Goal: Task Accomplishment & Management: Complete application form

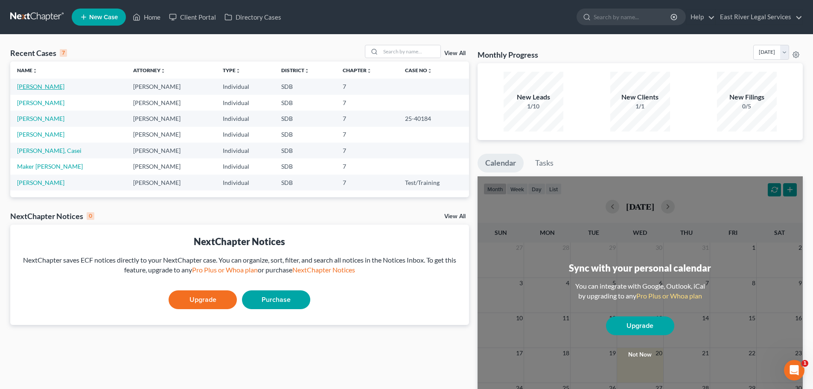
click at [31, 88] on link "[PERSON_NAME]" at bounding box center [40, 86] width 47 height 7
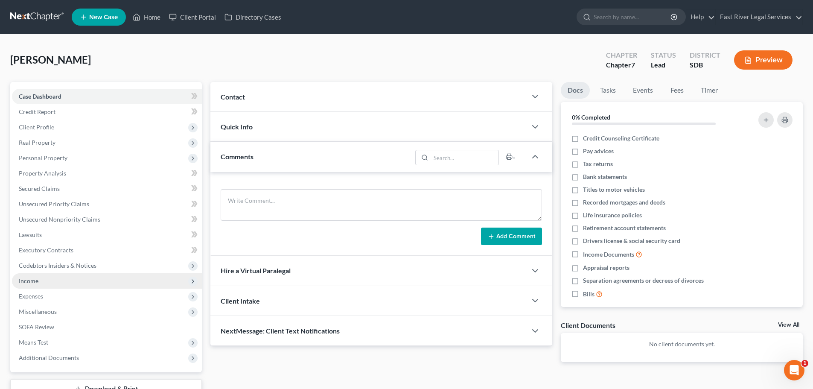
click at [27, 280] on span "Income" at bounding box center [29, 280] width 20 height 7
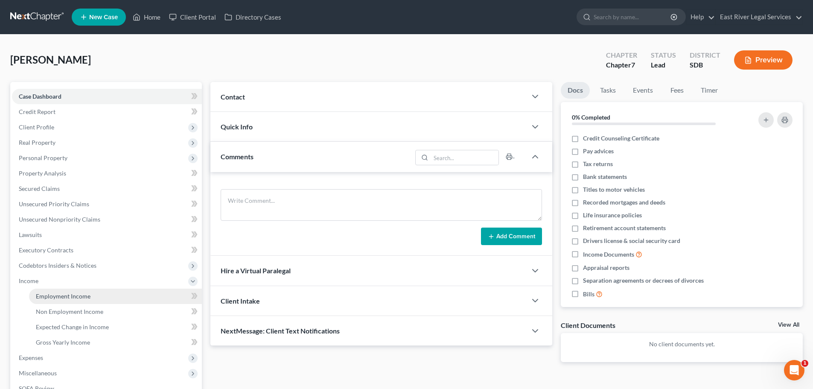
click at [50, 296] on span "Employment Income" at bounding box center [63, 295] width 55 height 7
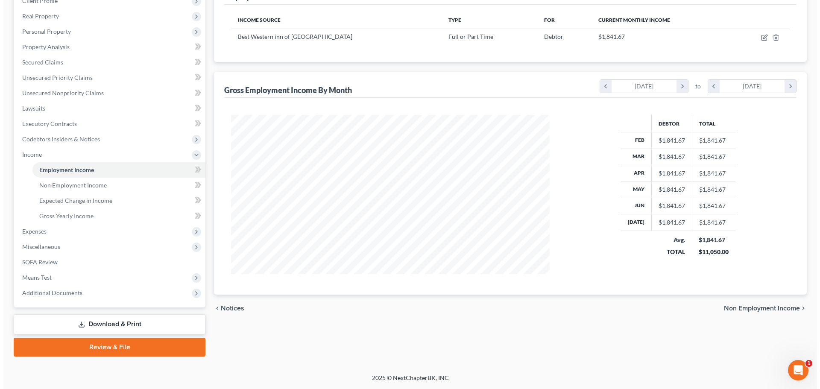
scroll to position [84, 0]
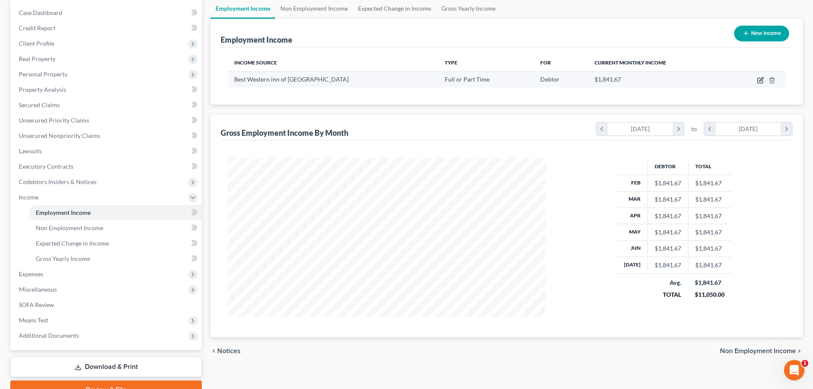
click at [759, 80] on icon "button" at bounding box center [760, 80] width 7 height 7
select select "0"
select select "43"
select select "2"
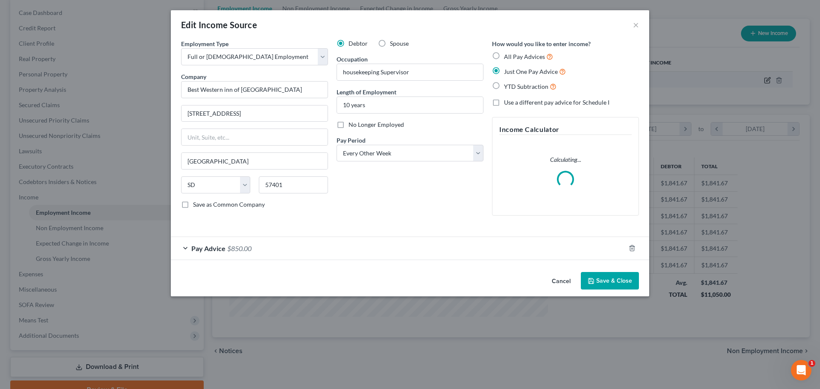
scroll to position [161, 339]
click at [184, 247] on form "Employment Type * Select Full or [DEMOGRAPHIC_DATA] Employment Self Employment …" at bounding box center [410, 149] width 458 height 221
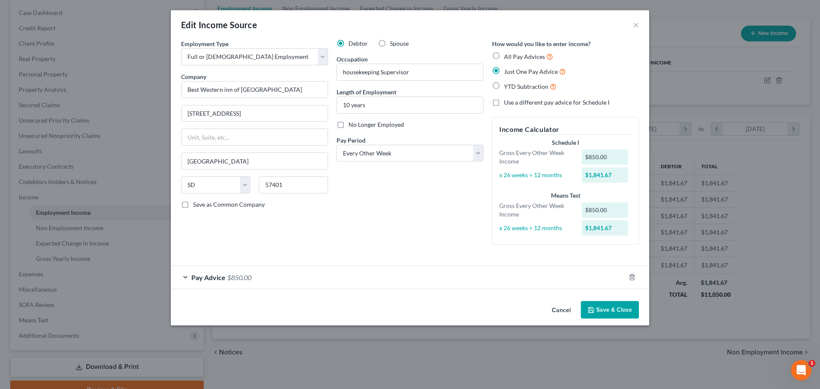
click at [185, 278] on div "Pay Advice $850.00" at bounding box center [398, 277] width 454 height 23
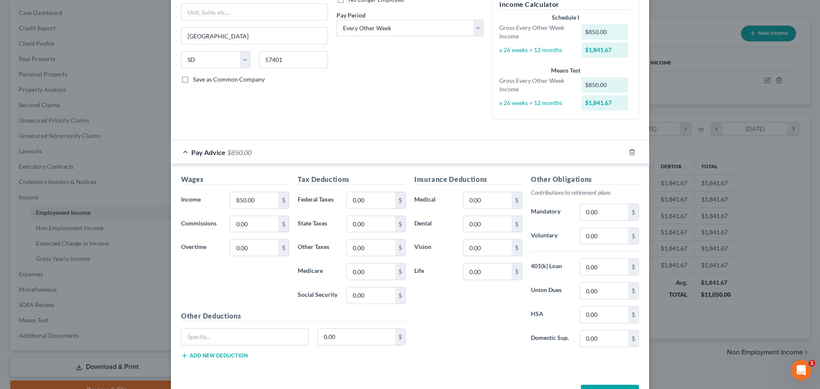
scroll to position [128, 0]
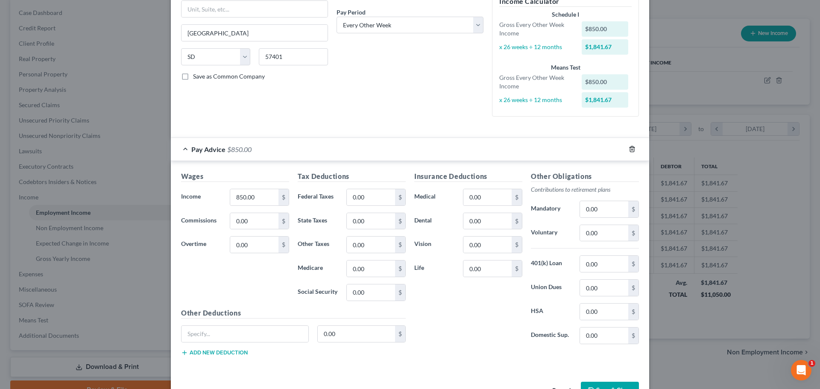
click at [630, 149] on icon "button" at bounding box center [631, 149] width 7 height 7
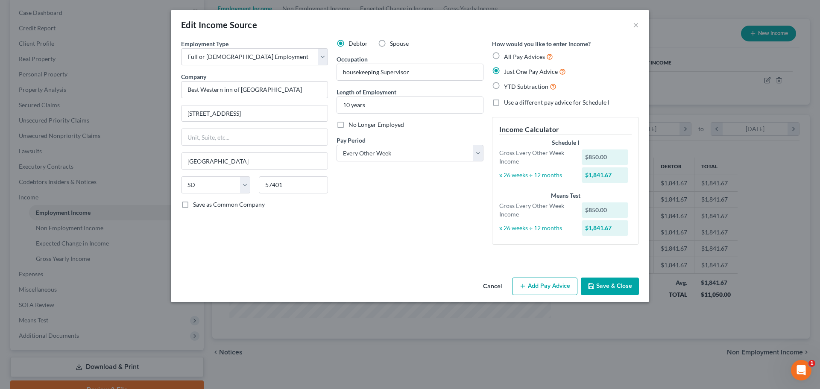
click at [562, 290] on button "Add Pay Advice" at bounding box center [544, 286] width 65 height 18
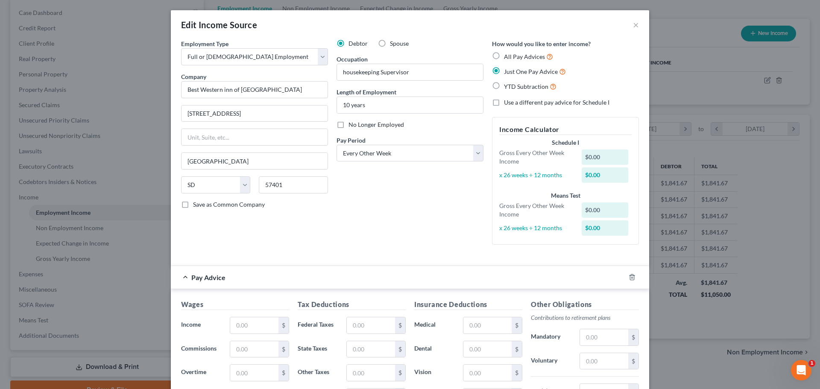
click at [504, 53] on label "All Pay Advices" at bounding box center [528, 57] width 49 height 10
click at [507, 53] on input "All Pay Advices" at bounding box center [510, 55] width 6 height 6
radio input "true"
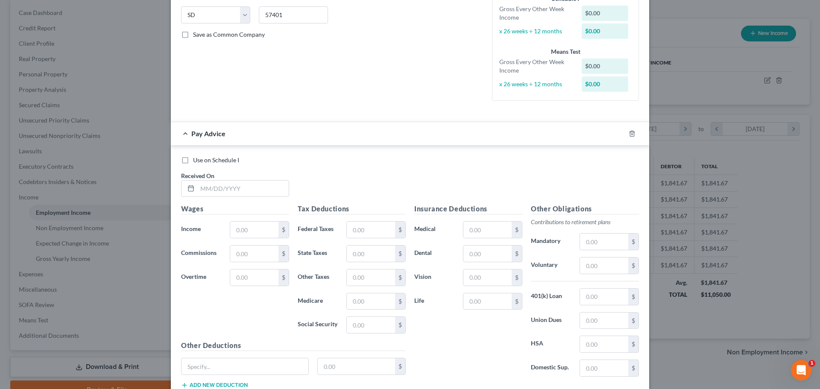
scroll to position [171, 0]
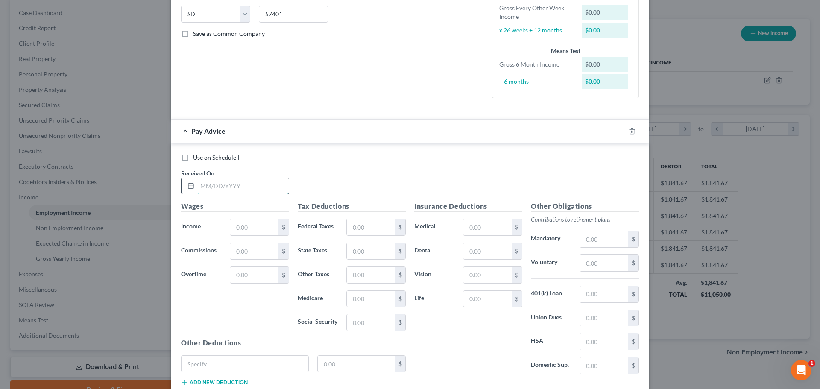
click at [208, 183] on input "text" at bounding box center [242, 186] width 91 height 16
type input "[DATE]"
click at [240, 225] on input "text" at bounding box center [254, 227] width 48 height 16
type input "1,035.71"
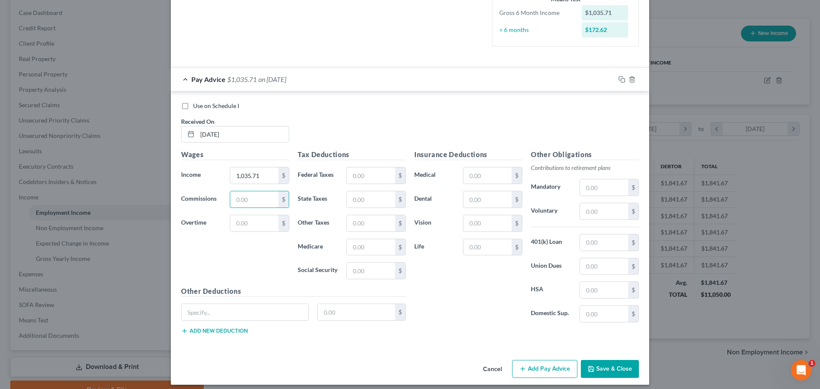
scroll to position [228, 0]
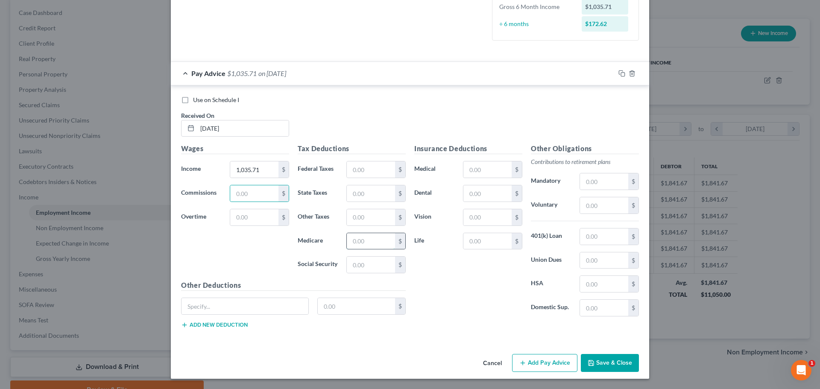
click at [359, 239] on input "text" at bounding box center [371, 241] width 48 height 16
type input "15.01"
type input "65.22"
click at [482, 172] on input "text" at bounding box center [487, 169] width 48 height 16
type input "50.50"
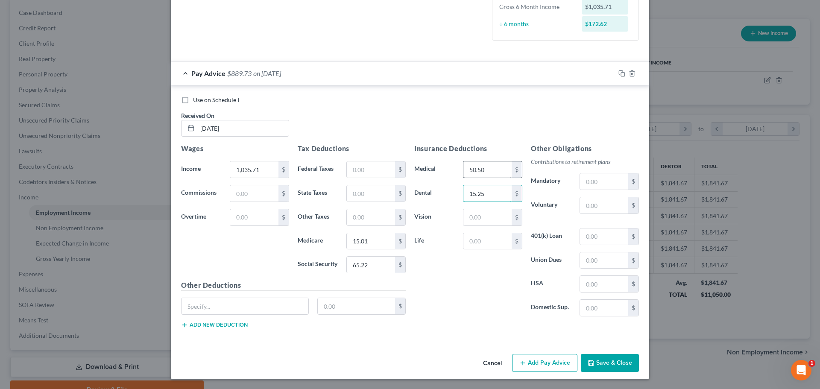
type input "15.25"
type input "3.42"
click at [191, 307] on input "text" at bounding box center [244, 306] width 127 height 16
type input "Garnishment"
click at [324, 304] on input "text" at bounding box center [357, 306] width 78 height 16
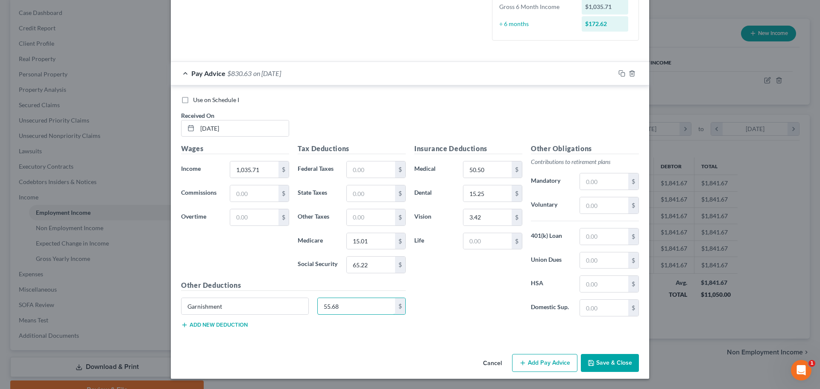
type input "55.68"
click at [213, 326] on button "Add new deduction" at bounding box center [214, 324] width 67 height 7
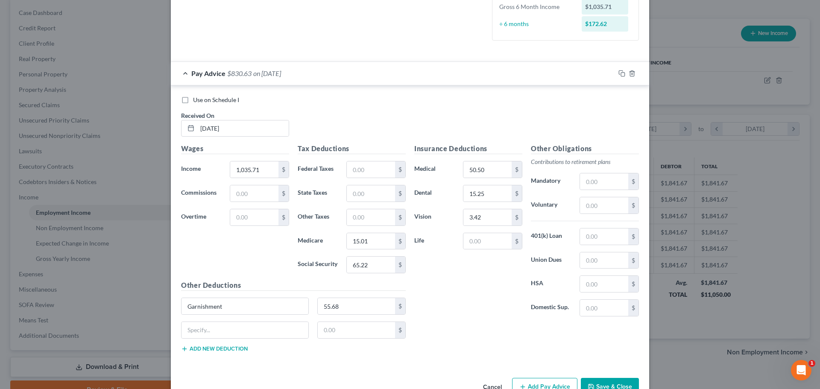
click at [212, 347] on button "Add new deduction" at bounding box center [214, 348] width 67 height 7
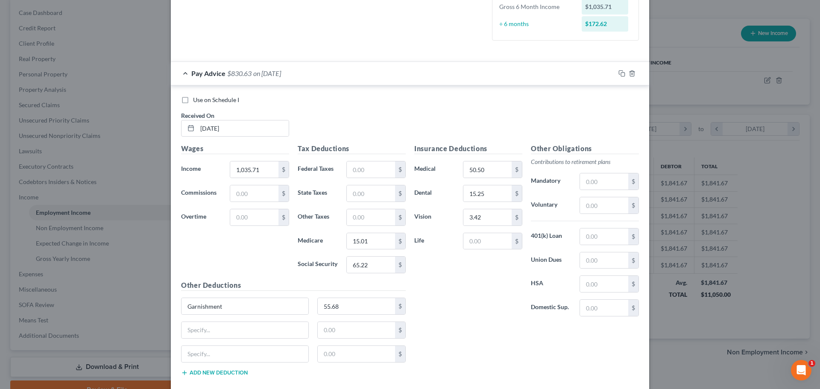
click at [208, 374] on button "Add new deduction" at bounding box center [214, 372] width 67 height 7
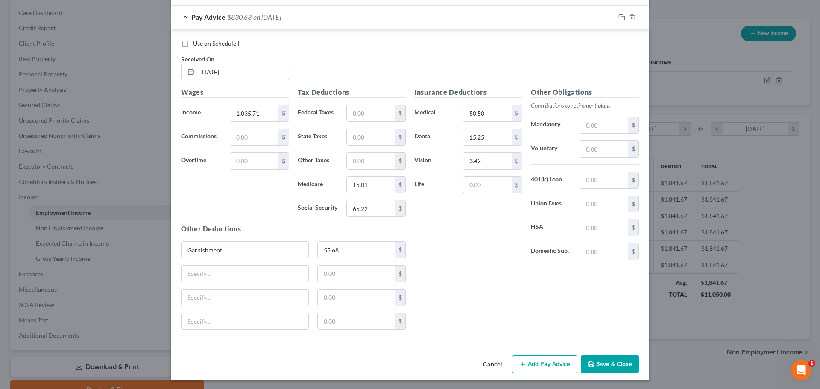
scroll to position [286, 0]
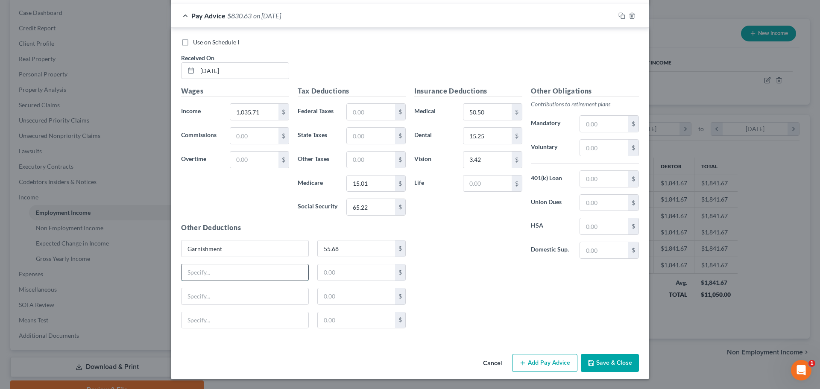
click at [220, 271] on input "text" at bounding box center [244, 272] width 127 height 16
type input "Accidental Insurance"
type input "2.74"
click at [197, 297] on input "Crital Illness" at bounding box center [244, 296] width 127 height 16
type input "Critical Illness"
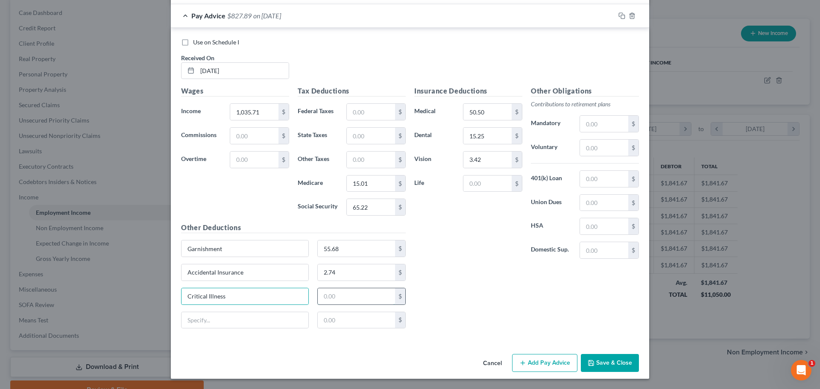
click at [355, 295] on input "text" at bounding box center [357, 296] width 78 height 16
type input "8.40"
drag, startPoint x: 230, startPoint y: 319, endPoint x: 237, endPoint y: 359, distance: 41.1
click at [237, 359] on div "Cancel Add Pay Advice Save & Close" at bounding box center [410, 364] width 478 height 28
drag, startPoint x: 240, startPoint y: 319, endPoint x: 211, endPoint y: 322, distance: 28.8
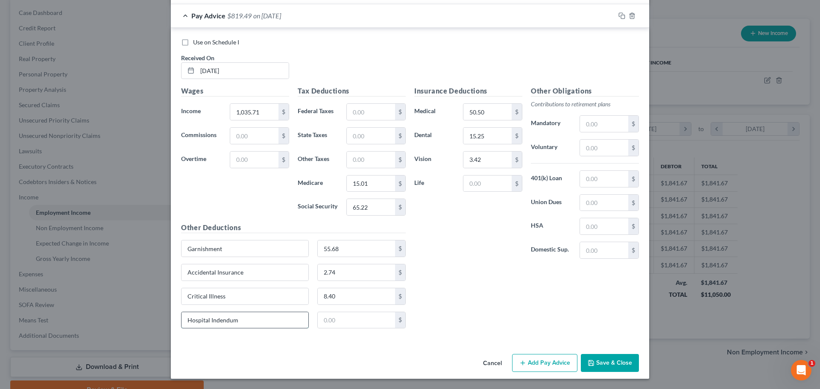
click at [211, 322] on input "Hospital Indendum" at bounding box center [244, 320] width 127 height 16
type input "Hospital/ Short Term Disability"
click at [335, 326] on input "text" at bounding box center [357, 320] width 78 height 16
type input "11.87"
click at [354, 209] on input "65.22" at bounding box center [371, 207] width 48 height 16
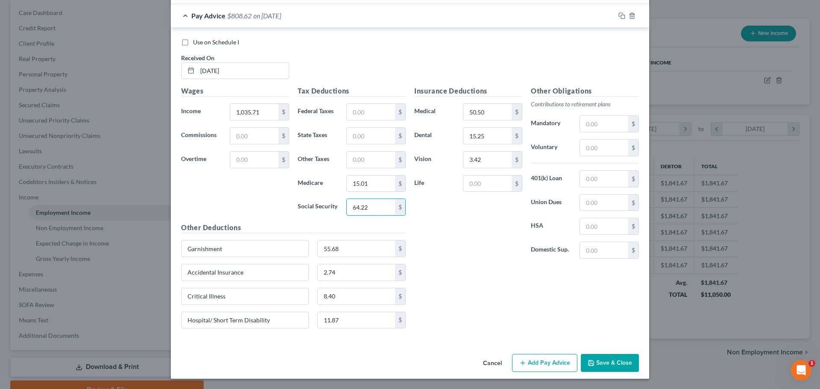
type input "64.22"
click at [457, 239] on div "Insurance Deductions Medical 50.50 $ Dental 15.25 $ Vision 3.42 $ Life $" at bounding box center [468, 176] width 117 height 180
click at [546, 365] on button "Add Pay Advice" at bounding box center [544, 363] width 65 height 18
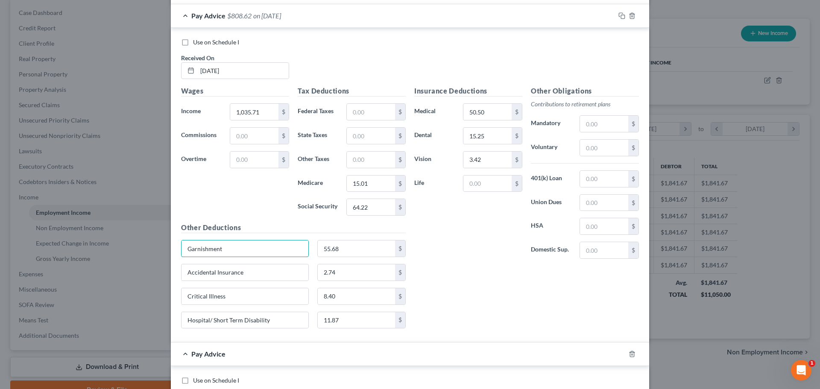
drag, startPoint x: 272, startPoint y: 246, endPoint x: -35, endPoint y: 251, distance: 307.4
click at [0, 251] on html "Home New Case Client Portal Directory Cases East River Legal Services [PERSON_N…" at bounding box center [410, 173] width 820 height 515
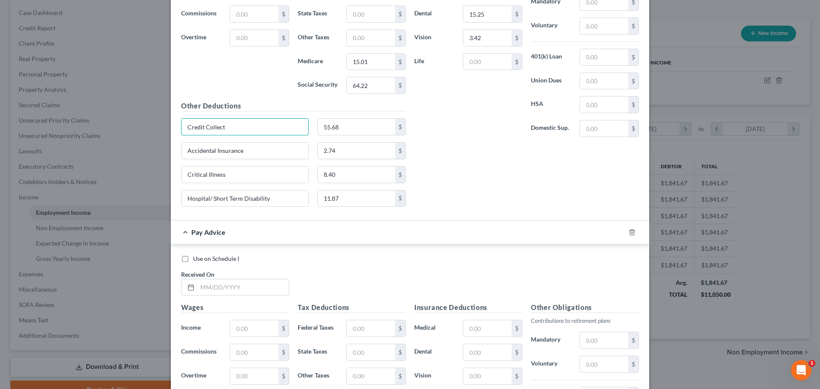
scroll to position [457, 0]
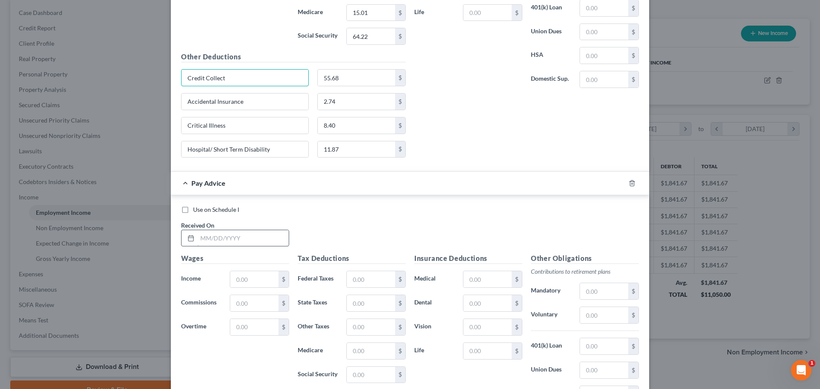
type input "Credit Collect"
click at [198, 240] on input "text" at bounding box center [242, 238] width 91 height 16
type input "[DATE]"
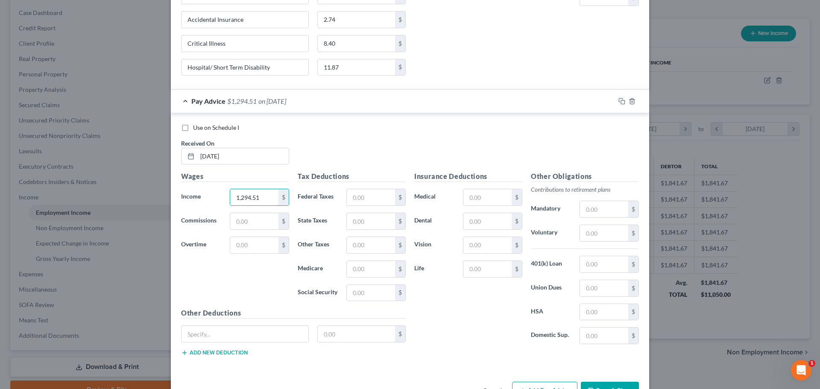
scroll to position [542, 0]
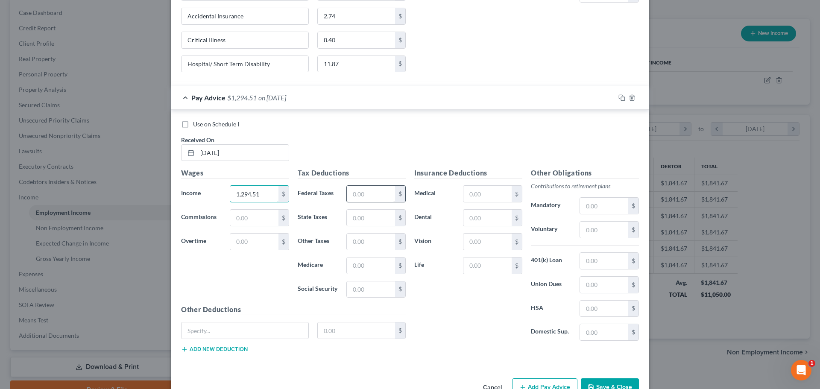
type input "1,294.51"
click at [356, 199] on input "text" at bounding box center [371, 194] width 48 height 16
click at [368, 200] on input "22.12" at bounding box center [371, 194] width 48 height 16
type input "22.14"
type input "18.77"
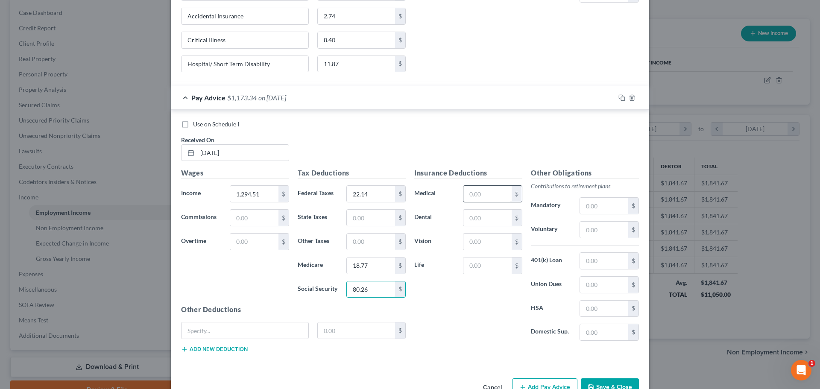
type input "80.26"
click at [493, 196] on input "text" at bounding box center [487, 194] width 48 height 16
type input "50.50"
type input "15.25"
type input "3.42"
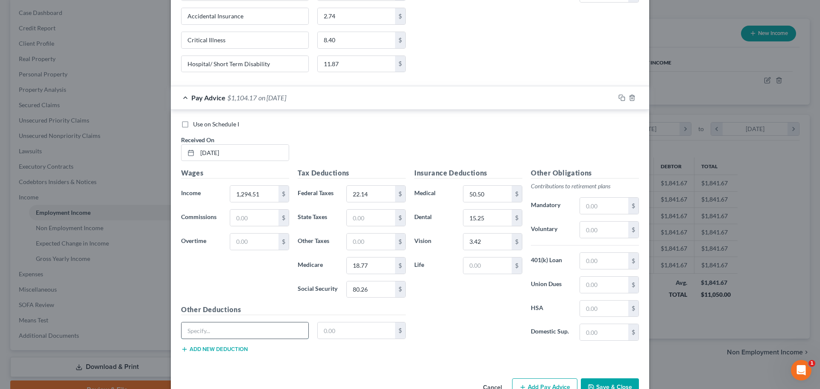
click at [210, 331] on input "text" at bounding box center [244, 330] width 127 height 16
type input "Garnishment"
click at [334, 330] on input "text" at bounding box center [357, 330] width 78 height 16
type input "49.80"
click at [216, 351] on button "Add new deduction" at bounding box center [214, 349] width 67 height 7
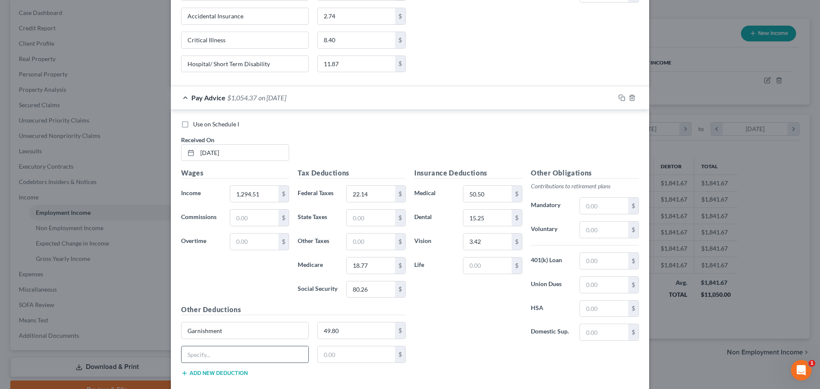
click at [210, 356] on input "text" at bounding box center [244, 354] width 127 height 16
type input "Credit Collect"
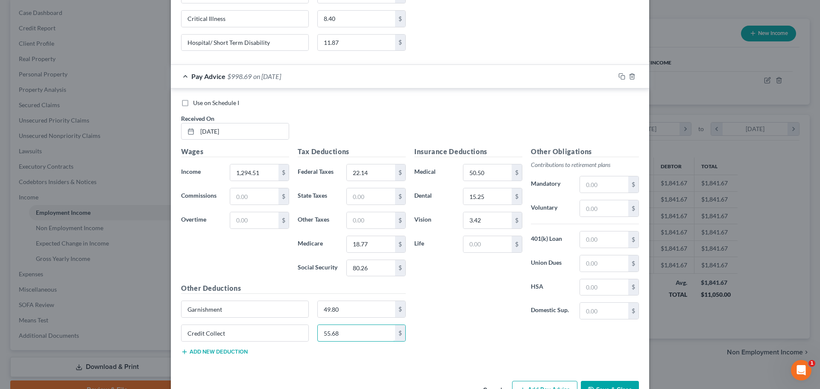
scroll to position [590, 0]
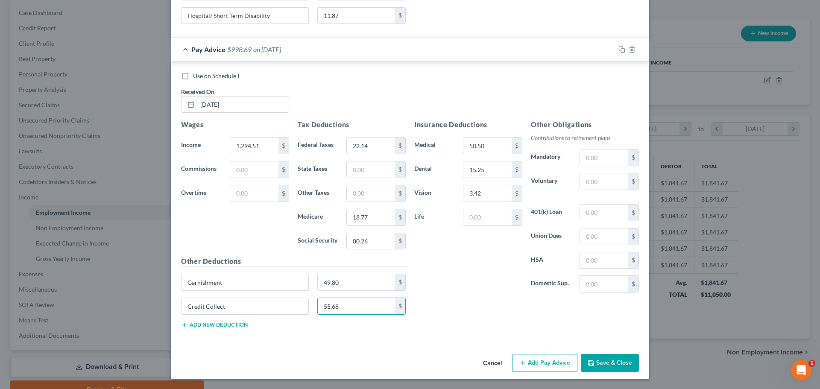
type input "55.68"
click at [210, 323] on button "Add new deduction" at bounding box center [214, 324] width 67 height 7
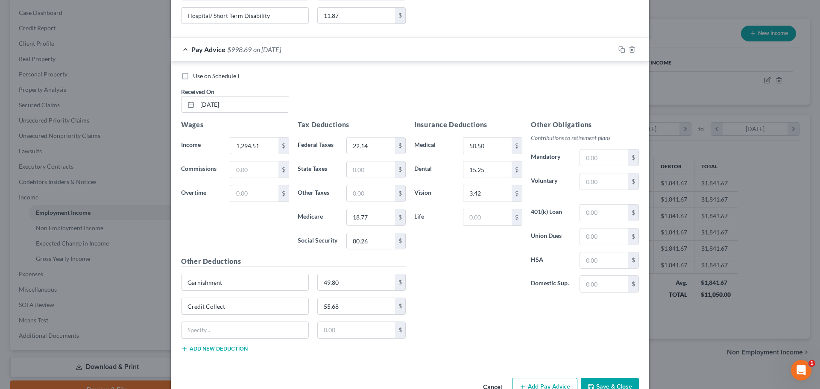
click at [216, 349] on button "Add new deduction" at bounding box center [214, 348] width 67 height 7
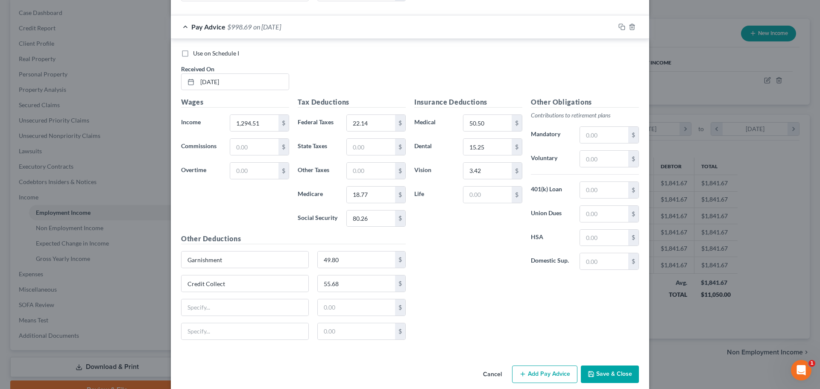
scroll to position [624, 0]
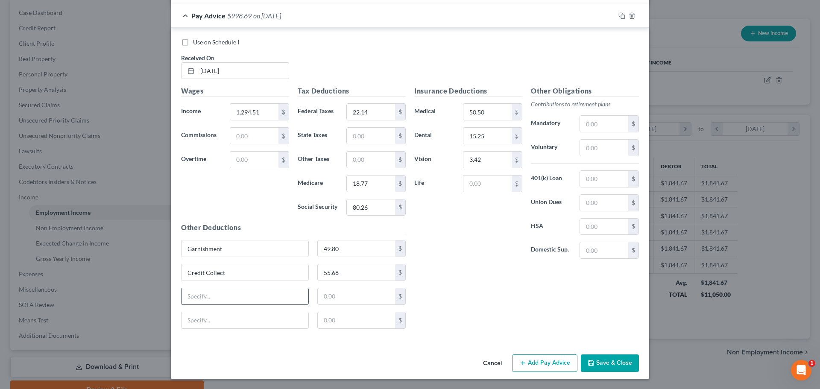
click at [188, 292] on input "text" at bounding box center [244, 296] width 127 height 16
type input "Accidental Insurance/ Critical Illness"
click at [353, 329] on div "$" at bounding box center [293, 324] width 233 height 24
click at [344, 321] on input "text" at bounding box center [357, 320] width 78 height 16
click at [346, 320] on input "11" at bounding box center [357, 320] width 78 height 16
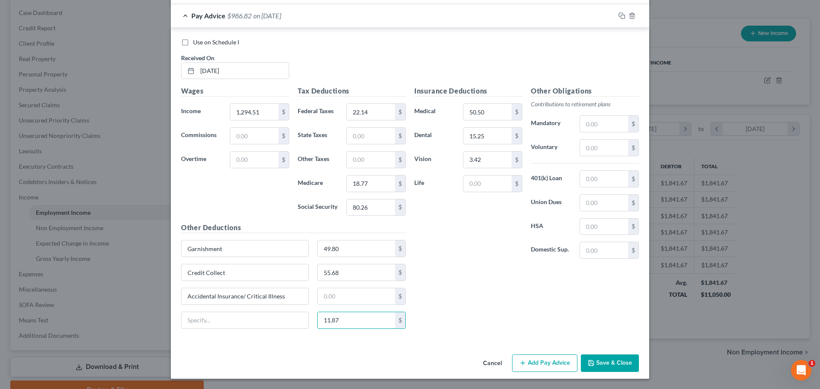
type input "11.87"
click at [333, 300] on input "text" at bounding box center [357, 296] width 78 height 16
type input "11.14"
type input "Hospital/ Short Term Disability"
click at [544, 367] on button "Add Pay Advice" at bounding box center [544, 363] width 65 height 18
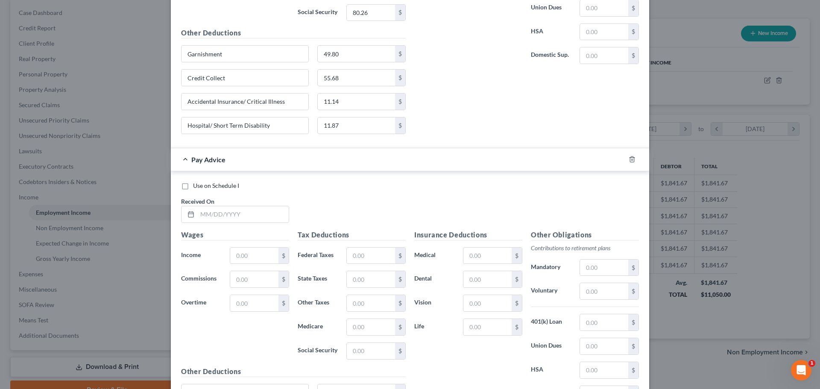
scroll to position [838, 0]
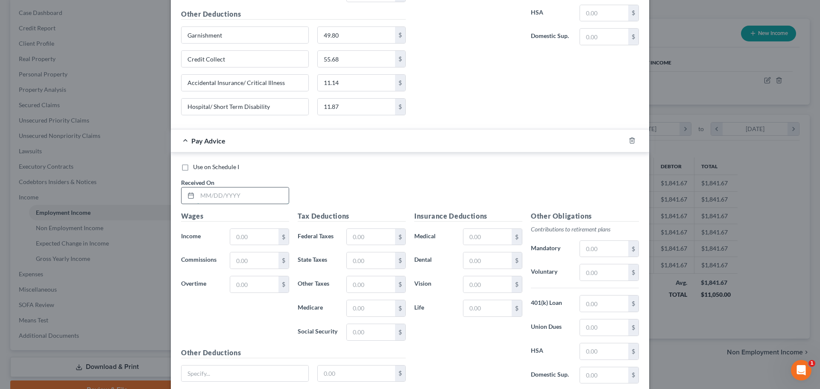
click at [197, 197] on input "text" at bounding box center [242, 195] width 91 height 16
type input "[DATE]"
type input "937.03"
click at [365, 229] on input "text" at bounding box center [371, 237] width 48 height 16
click at [353, 307] on input "text" at bounding box center [371, 308] width 48 height 16
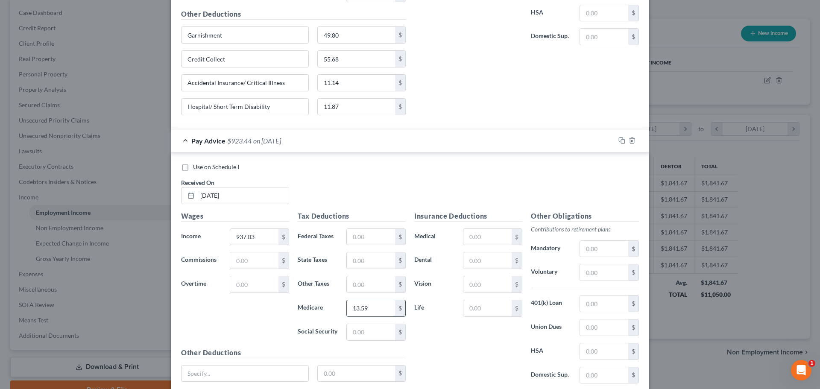
type input "13.59"
type input "58.09"
click at [478, 236] on input "text" at bounding box center [487, 237] width 48 height 16
type input "50.50"
type input "15.25"
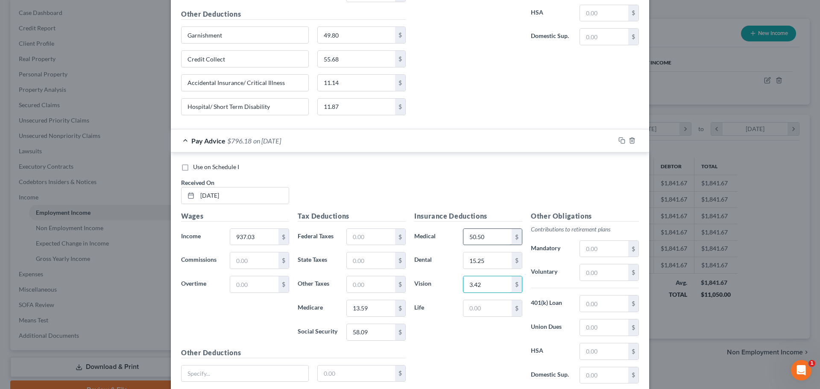
type input "3.42"
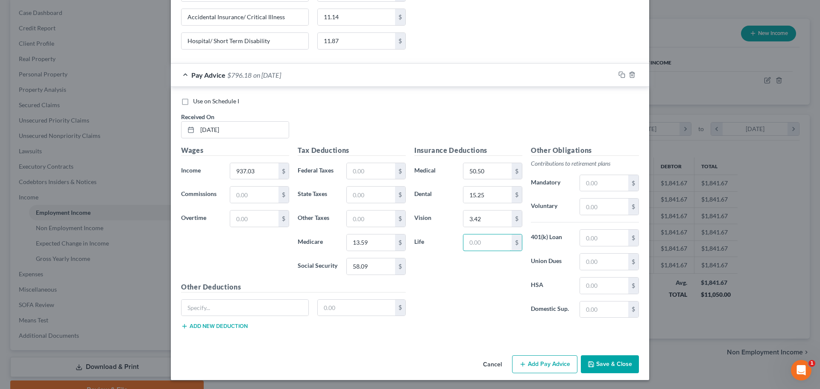
scroll to position [905, 0]
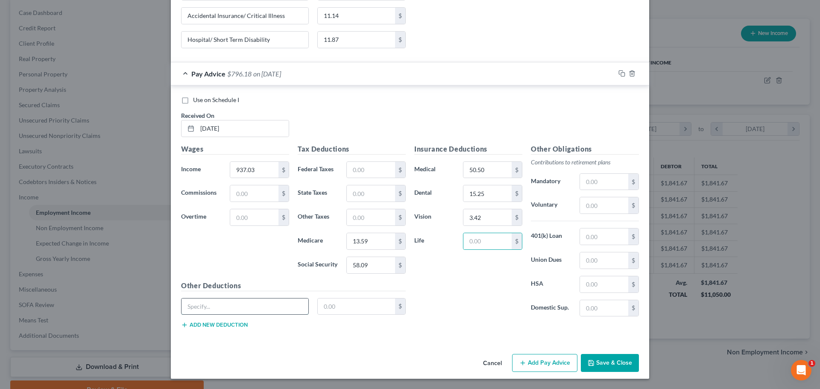
click at [195, 308] on input "text" at bounding box center [244, 306] width 127 height 16
type input "Credit Collections"
type input "55.68"
click at [221, 327] on button "Add new deduction" at bounding box center [214, 324] width 67 height 7
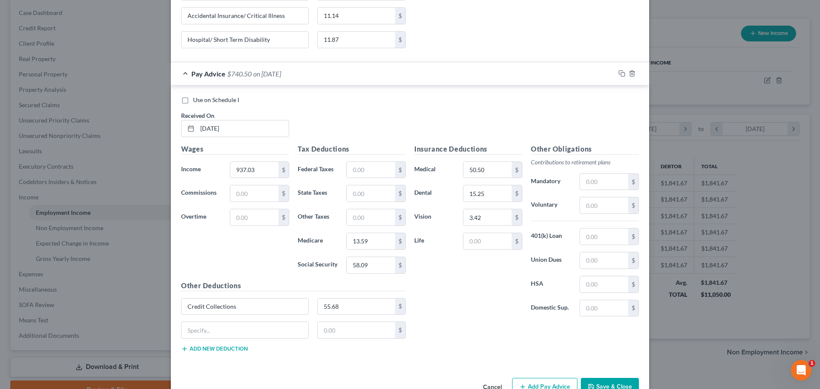
click at [221, 347] on button "Add new deduction" at bounding box center [214, 348] width 67 height 7
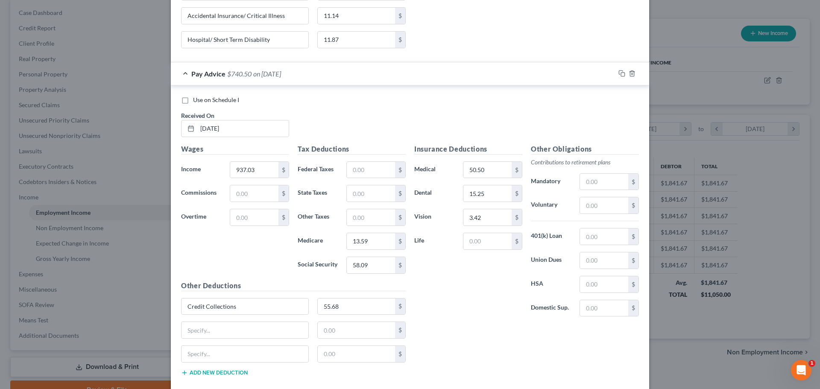
click at [221, 375] on button "Add new deduction" at bounding box center [214, 372] width 67 height 7
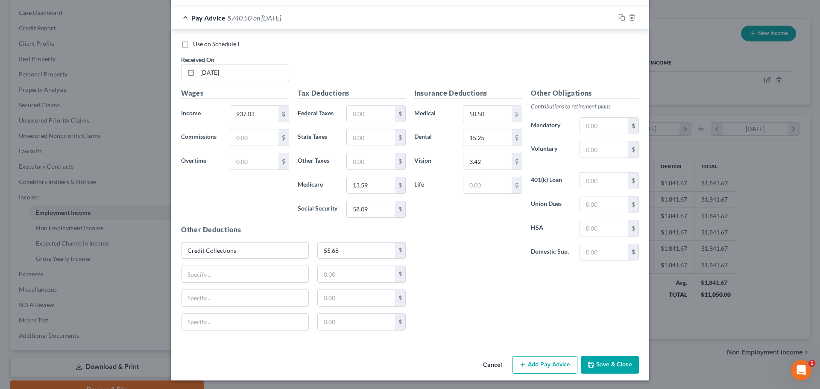
scroll to position [962, 0]
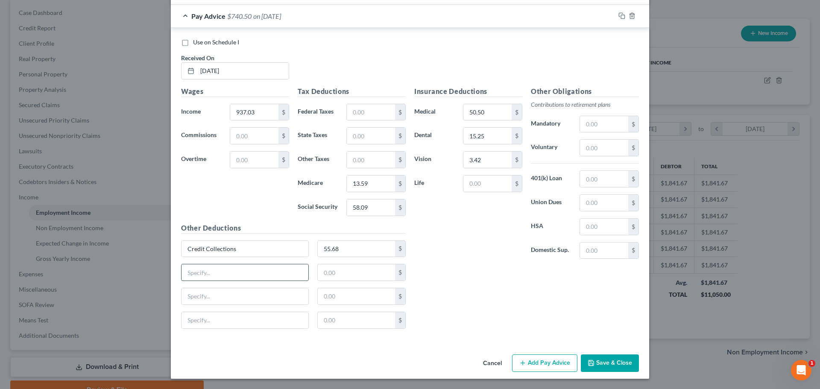
click at [201, 274] on input "text" at bounding box center [244, 272] width 127 height 16
type input "Accidental Insurance"
type input "2.74"
type input "Critical Illness"
type input "8.40"
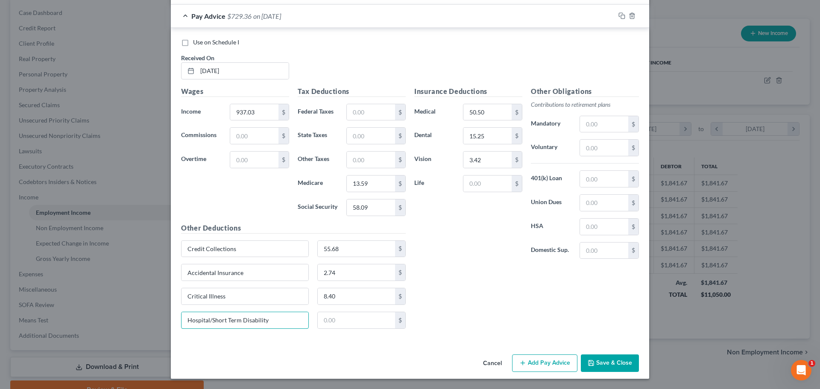
type input "Hospital/Short Term Disability"
type input "11.87"
click at [554, 365] on button "Add Pay Advice" at bounding box center [544, 363] width 65 height 18
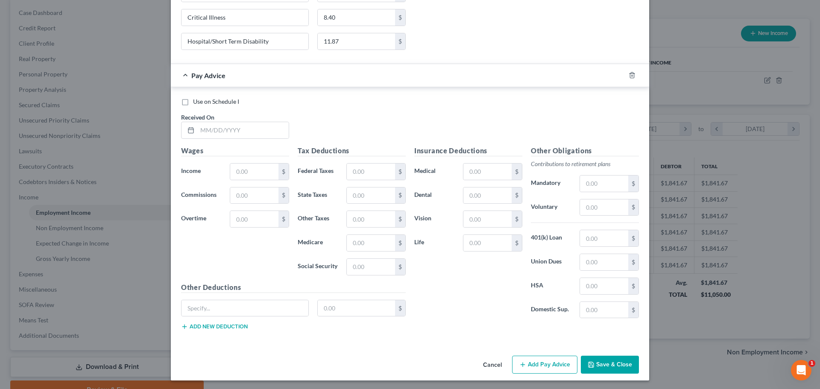
scroll to position [1243, 0]
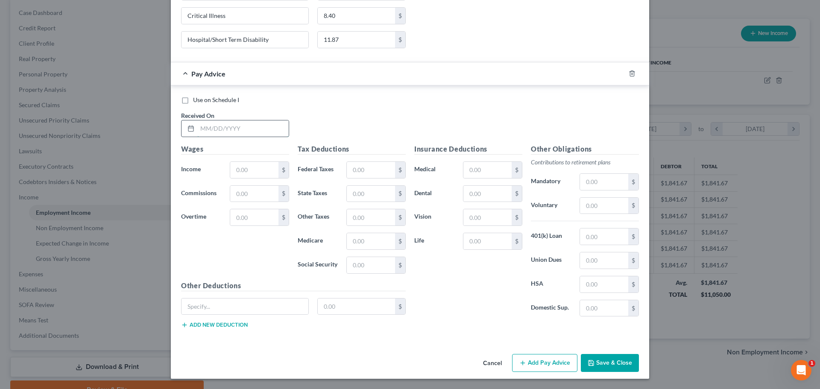
click at [199, 129] on input "text" at bounding box center [242, 128] width 91 height 16
type input "[DATE]"
type input "1,027.19"
click at [352, 172] on input "text" at bounding box center [371, 170] width 48 height 16
type input "14.90"
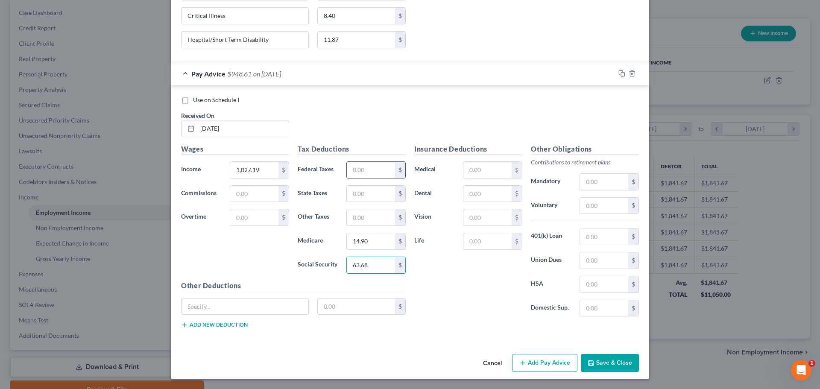
type input "63.68"
click at [471, 169] on input "text" at bounding box center [487, 170] width 48 height 16
type input "55.50"
type input "15.25"
type input "3.42"
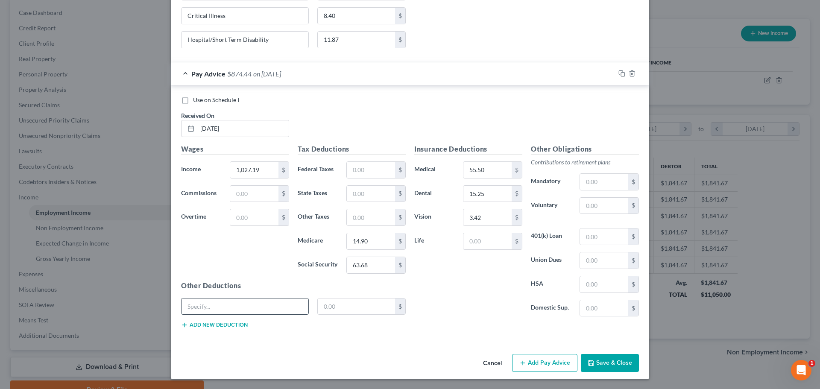
click at [190, 307] on input "text" at bounding box center [244, 306] width 127 height 16
type input "Credit Collection"
type input "55.68"
click at [191, 325] on button "Add new deduction" at bounding box center [214, 324] width 67 height 7
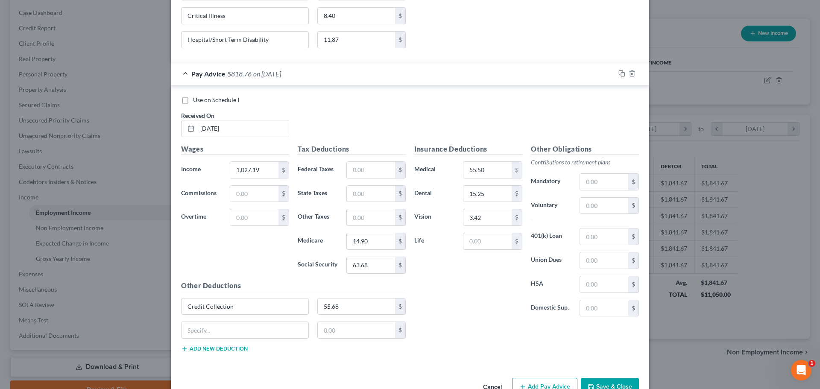
click at [206, 349] on button "Add new deduction" at bounding box center [214, 348] width 67 height 7
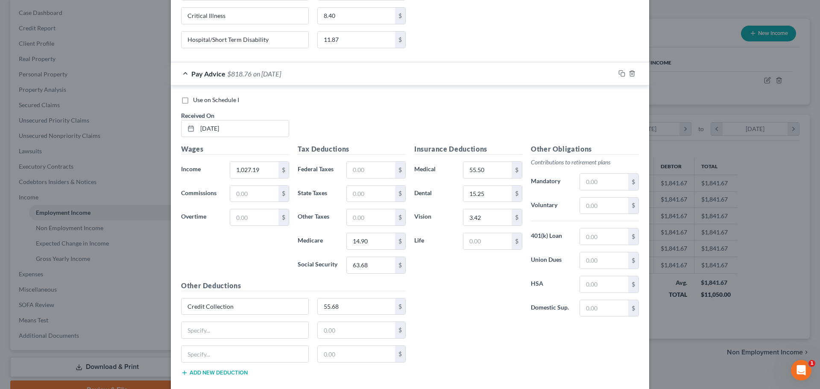
click at [214, 372] on button "Add new deduction" at bounding box center [214, 372] width 67 height 7
click at [202, 334] on input "text" at bounding box center [244, 330] width 127 height 16
type input "Accident Insurance"
type input "2.74"
type input "Critical Insurance"
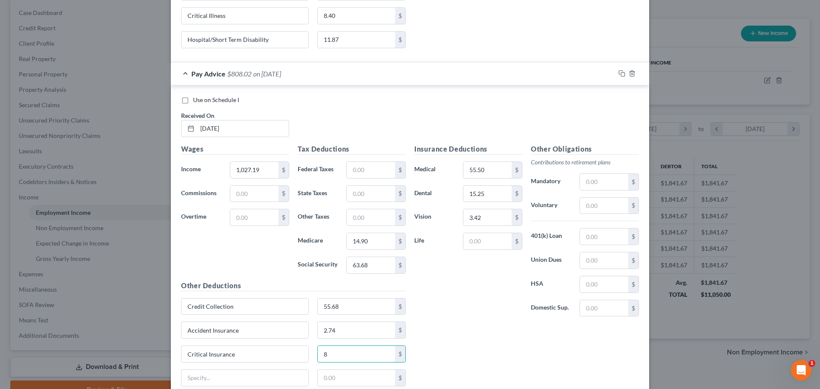
type input "8."
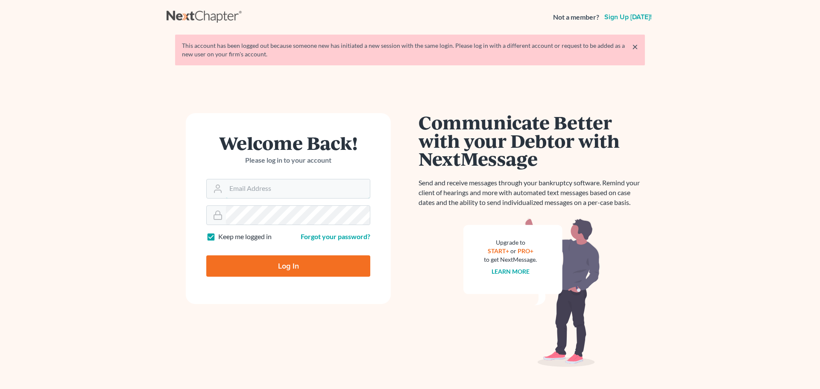
type input "[PERSON_NAME][EMAIL_ADDRESS][DOMAIN_NAME]"
